Goal: Navigation & Orientation: Find specific page/section

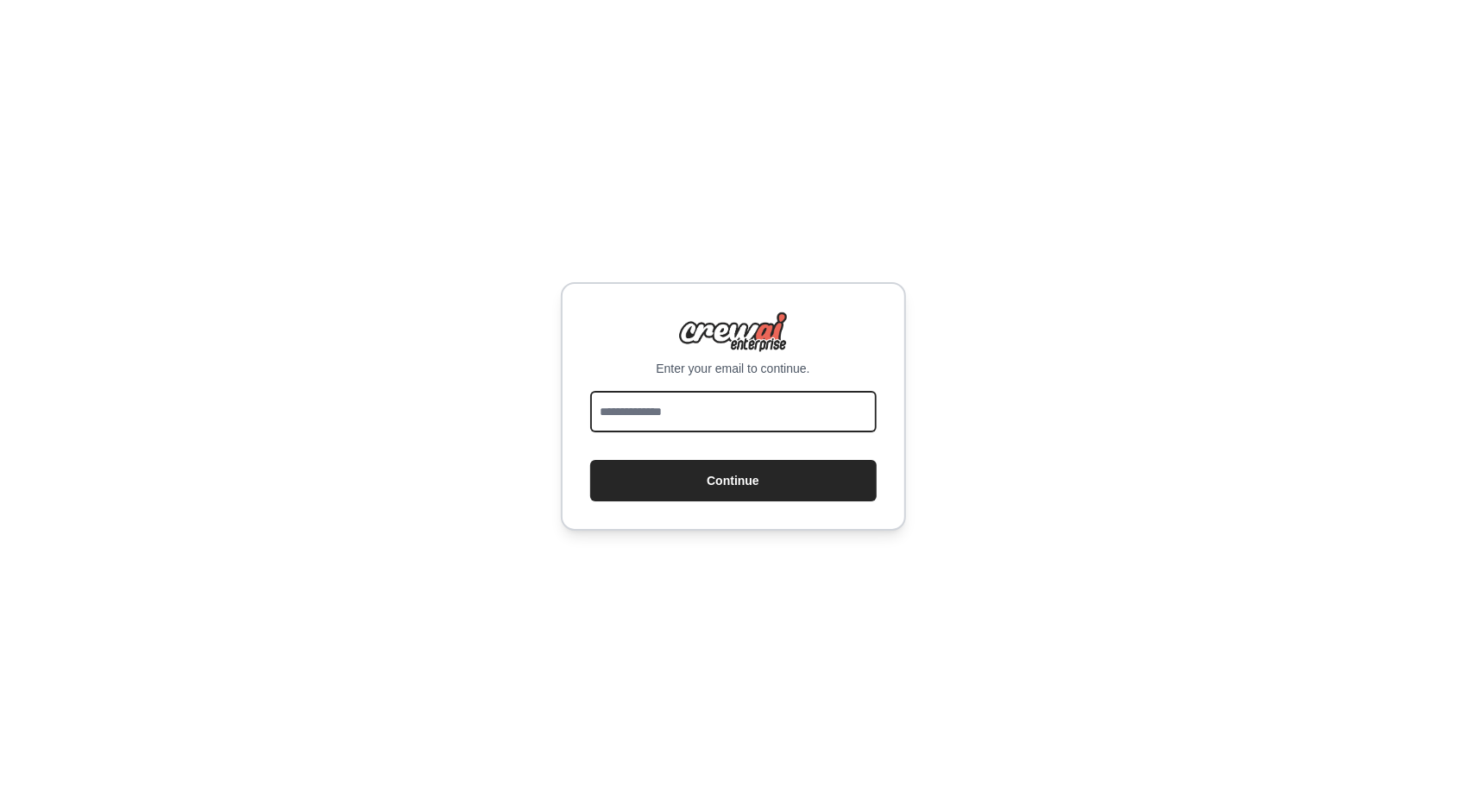
click at [814, 426] on input "email" at bounding box center [733, 412] width 287 height 42
type input "**********"
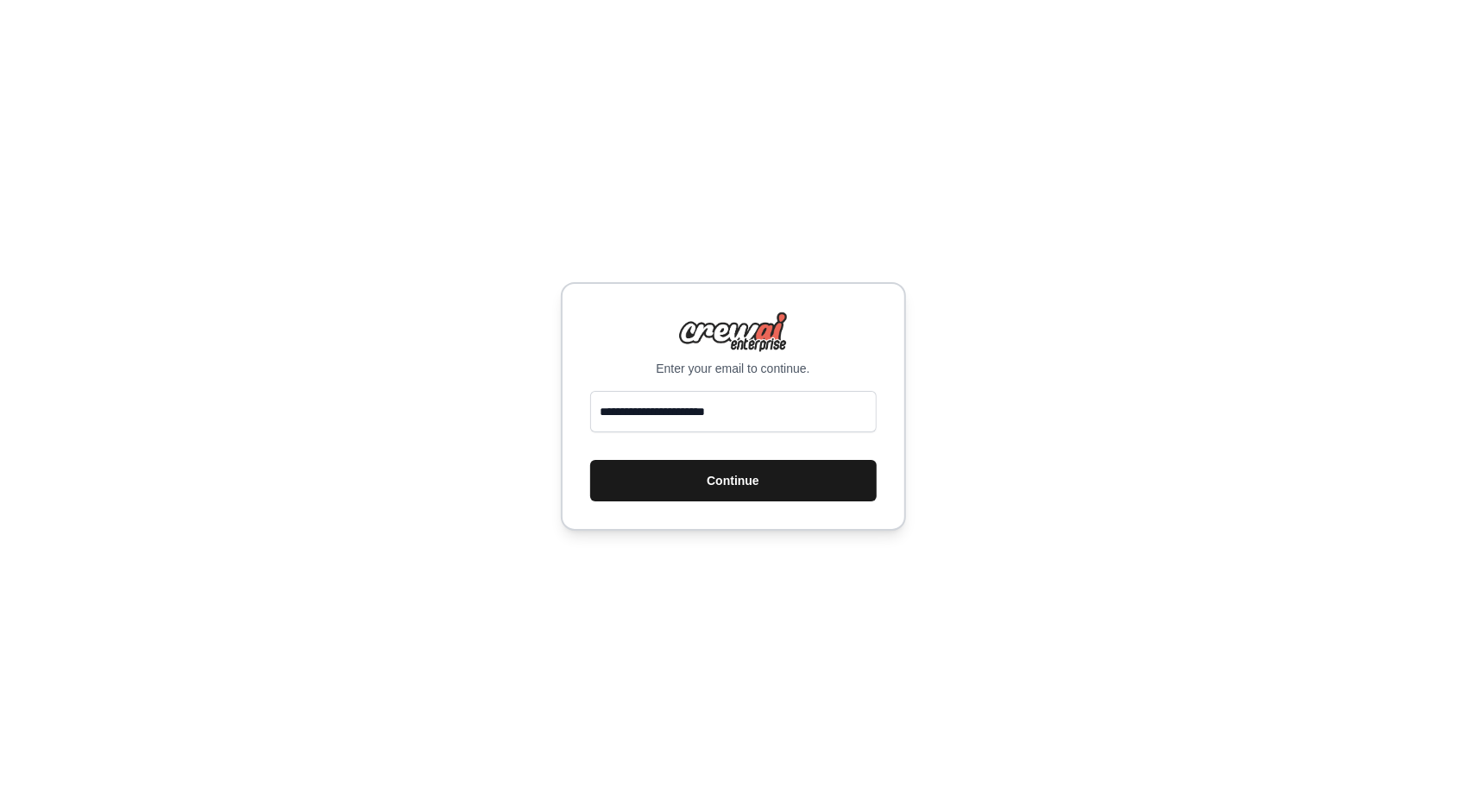
click at [762, 498] on button "Continue" at bounding box center [733, 481] width 287 height 42
click at [771, 477] on button "Continue" at bounding box center [733, 481] width 287 height 42
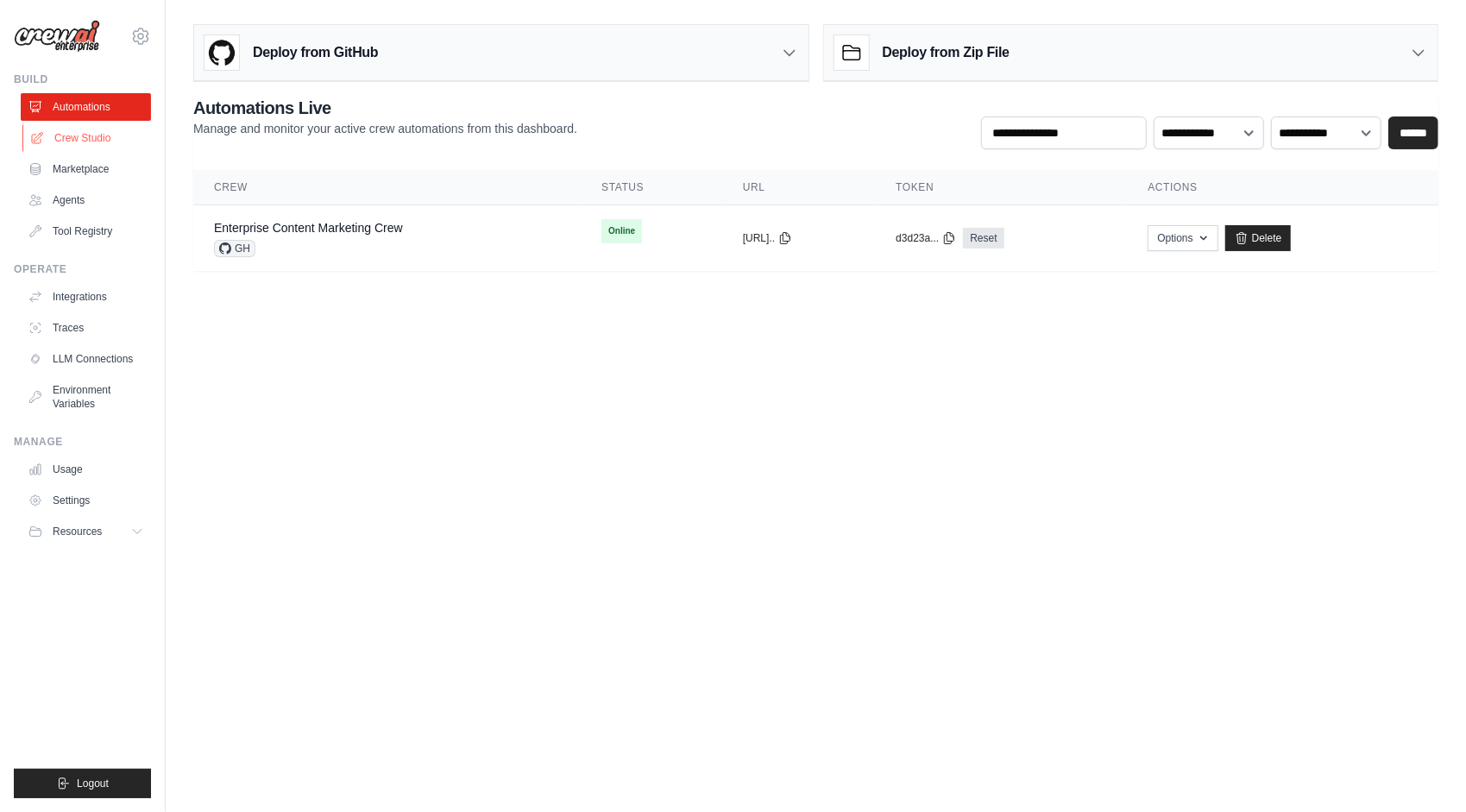
click at [88, 133] on link "Crew Studio" at bounding box center [88, 138] width 130 height 28
click at [94, 103] on link "Automations" at bounding box center [88, 107] width 130 height 28
click at [789, 237] on button "[URL].." at bounding box center [766, 237] width 49 height 14
click at [792, 237] on icon at bounding box center [785, 237] width 14 height 14
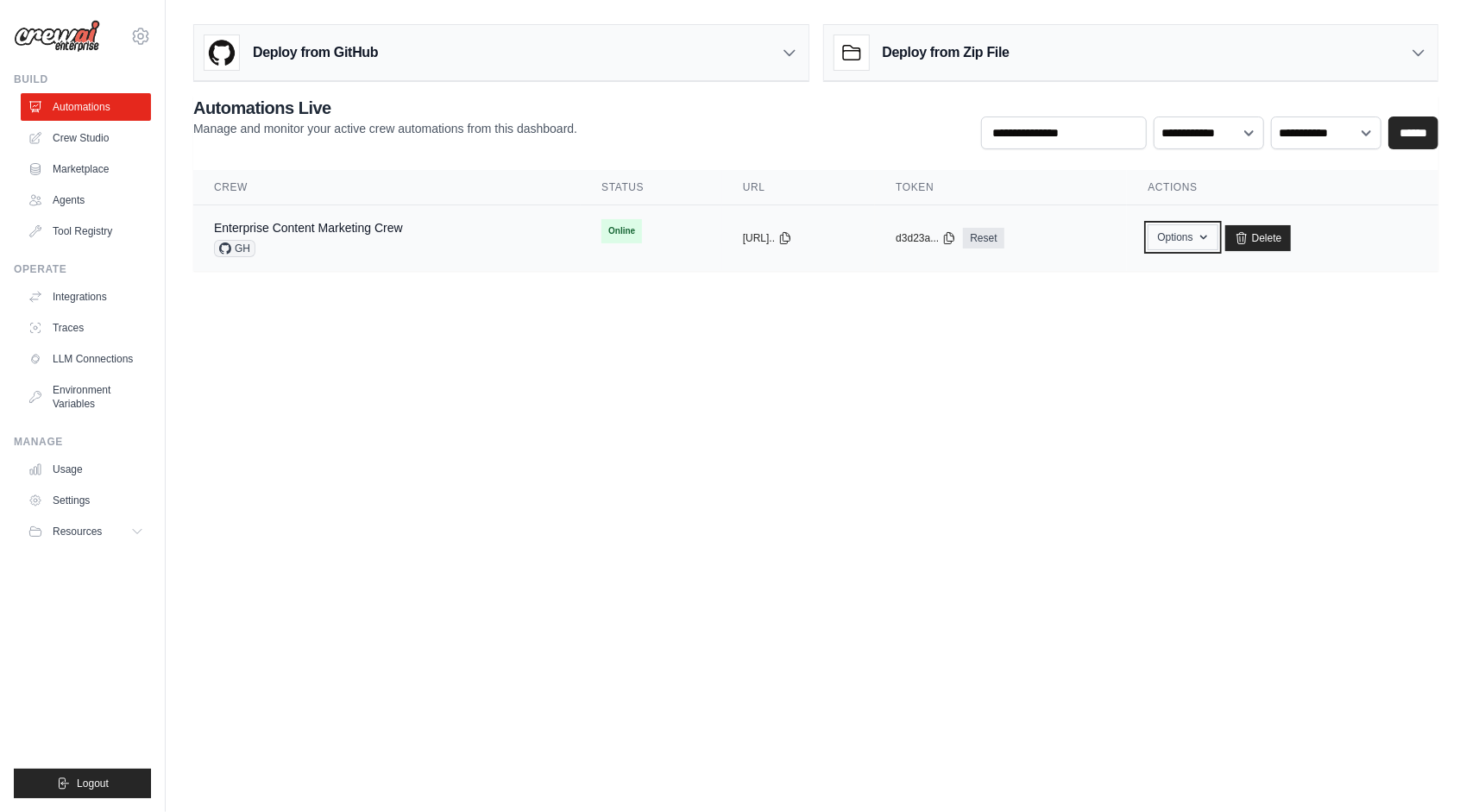
click at [1210, 233] on icon "button" at bounding box center [1203, 237] width 14 height 14
click at [850, 59] on icon at bounding box center [851, 53] width 17 height 15
click at [1057, 64] on div "Deploy from Zip File" at bounding box center [1131, 53] width 614 height 56
